Goal: Book appointment/travel/reservation

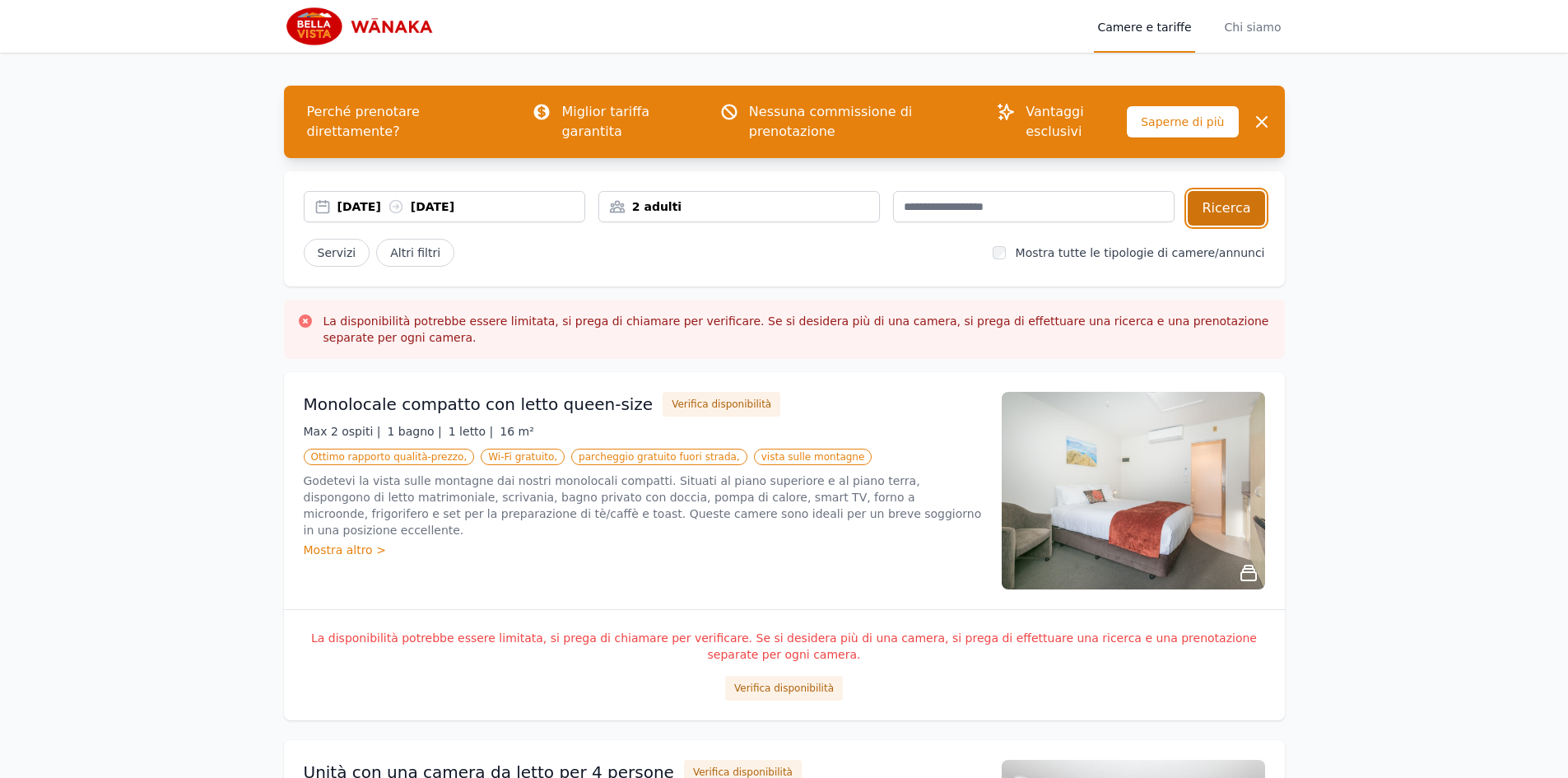
click at [1222, 200] on font "Ricerca" at bounding box center [1226, 208] width 49 height 15
click at [781, 676] on button "Verifica disponibilità" at bounding box center [784, 688] width 118 height 25
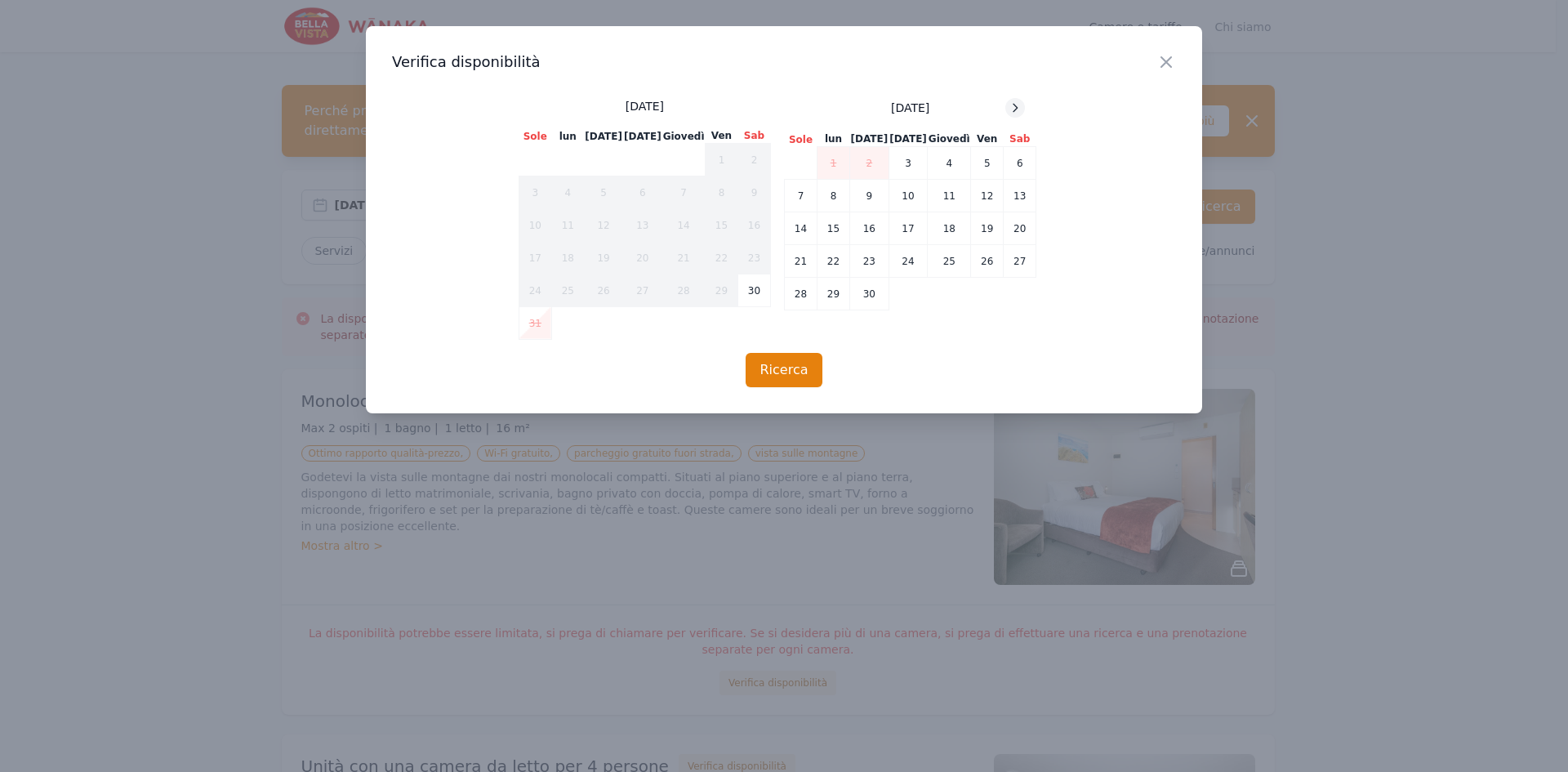
click at [1016, 107] on icon at bounding box center [1014, 107] width 13 height 13
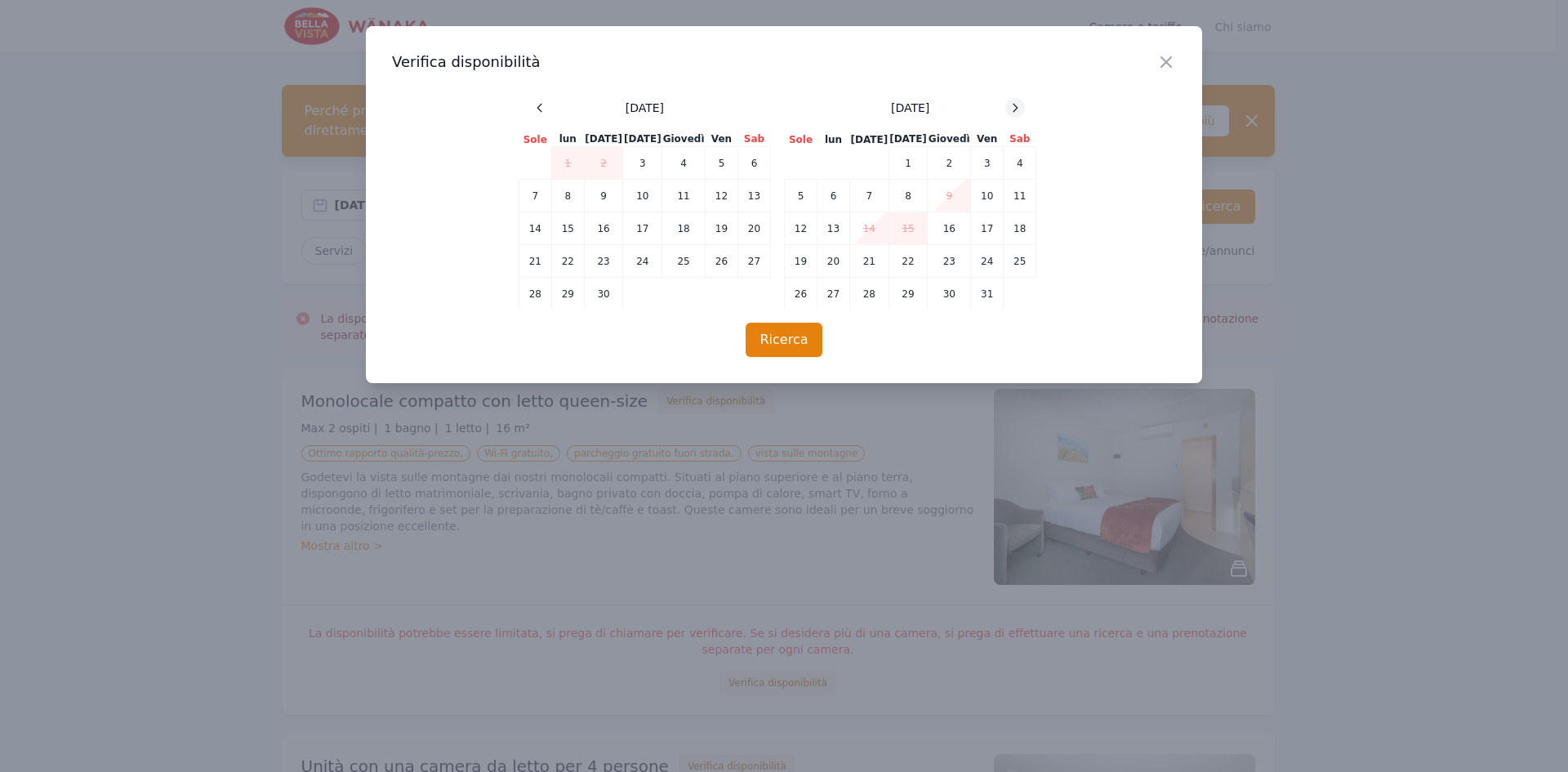
click at [1016, 107] on icon at bounding box center [1014, 107] width 13 height 13
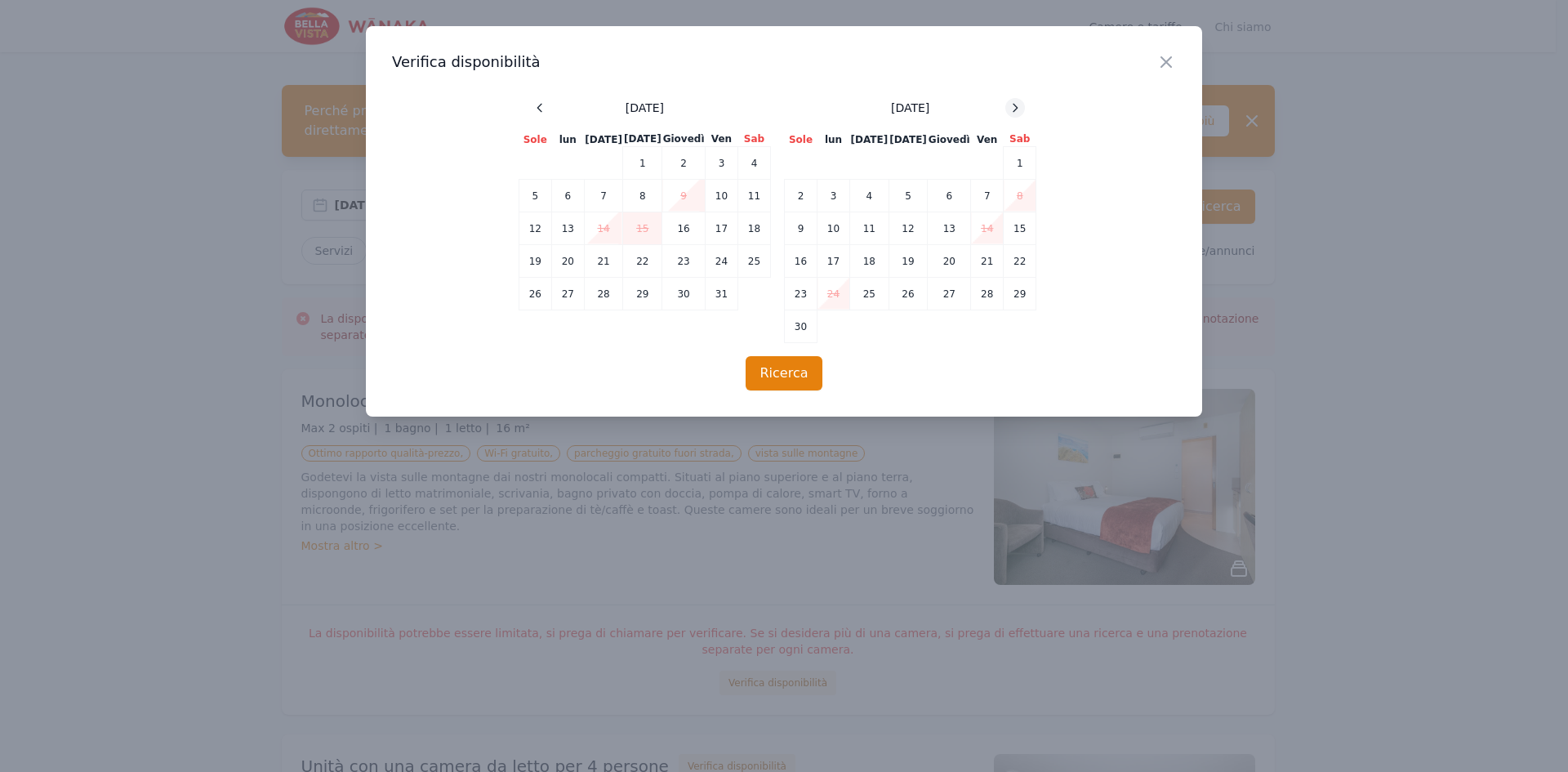
click at [1016, 107] on icon at bounding box center [1014, 107] width 13 height 13
click at [914, 268] on font "24" at bounding box center [908, 261] width 12 height 11
click at [955, 265] on font "25" at bounding box center [950, 261] width 12 height 11
click at [774, 380] on font "Ricerca" at bounding box center [784, 373] width 49 height 15
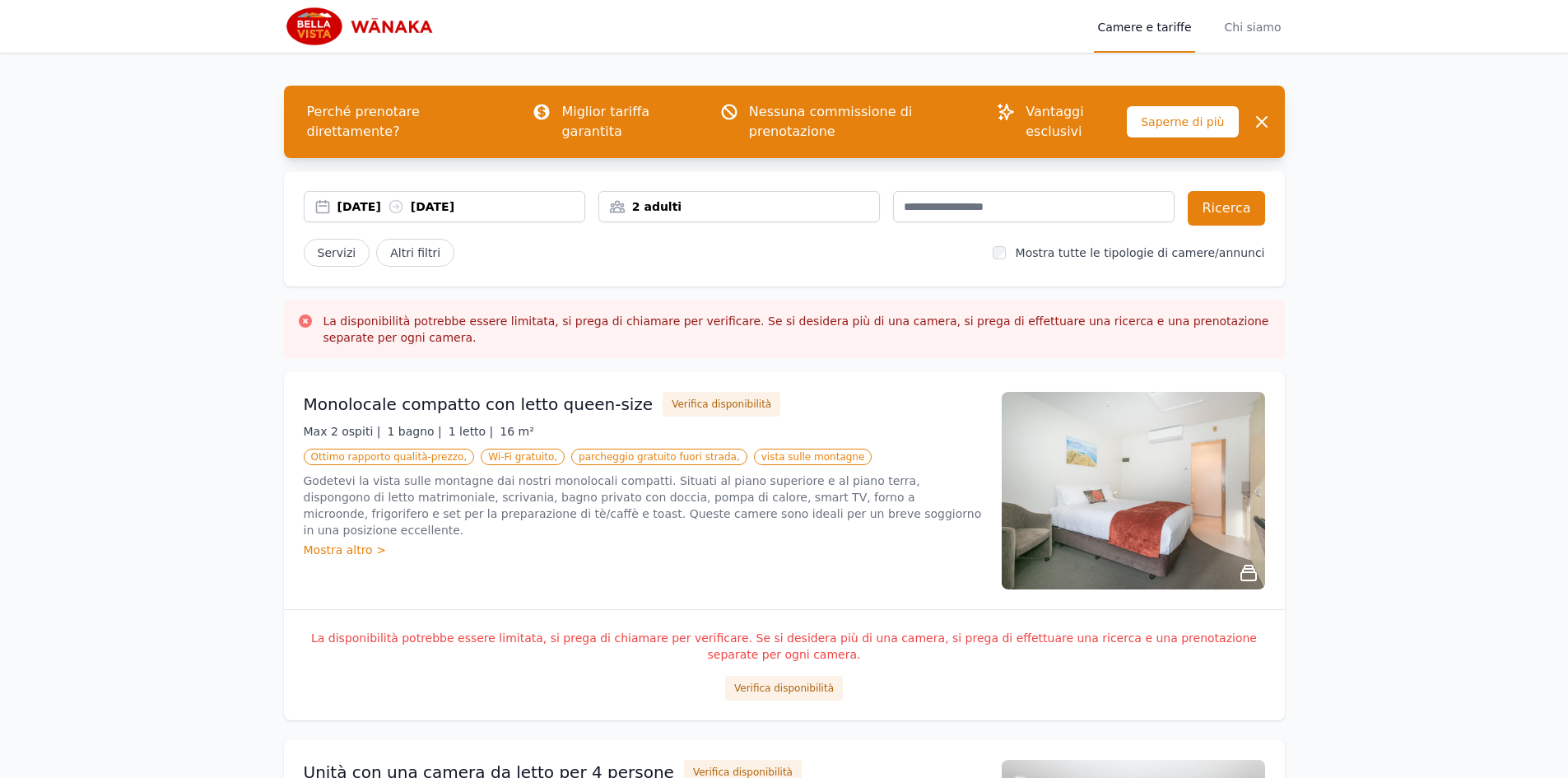
click at [300, 314] on icon at bounding box center [305, 320] width 13 height 13
click at [1178, 115] on font "Saperne di più" at bounding box center [1182, 121] width 83 height 13
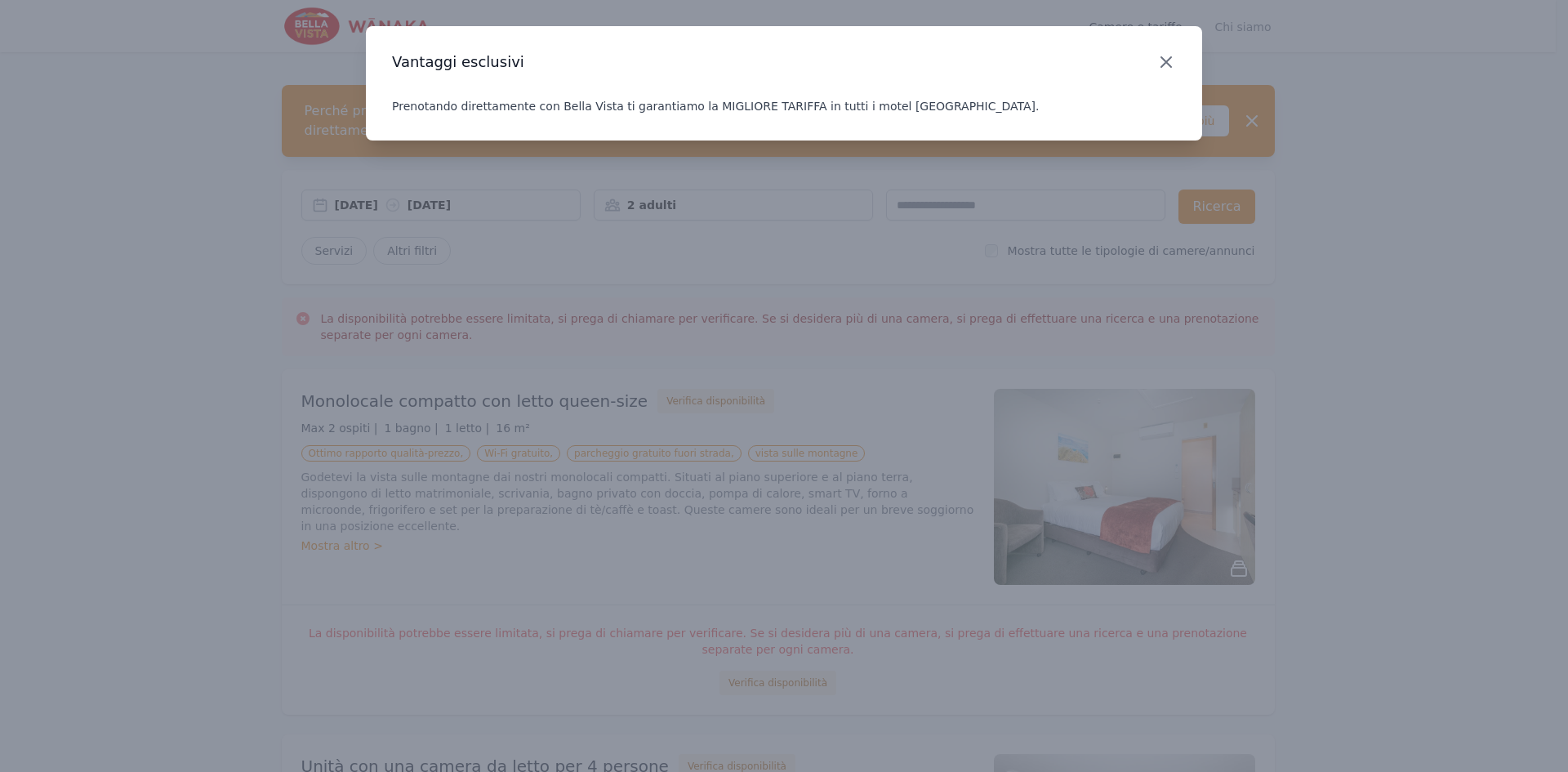
click at [1169, 63] on icon "button" at bounding box center [1166, 61] width 20 height 20
